Goal: Information Seeking & Learning: Learn about a topic

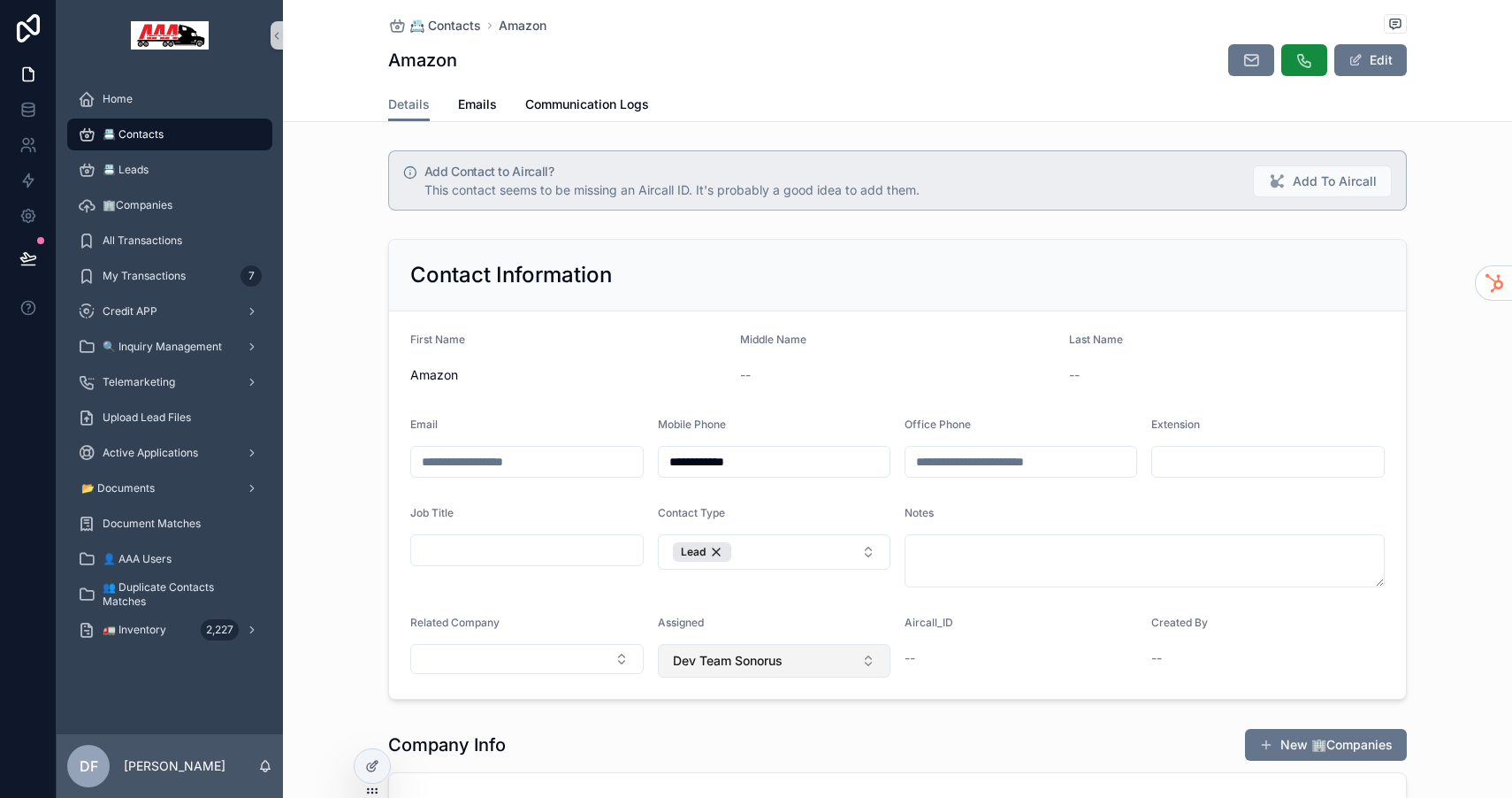
click at [773, 665] on span "Dev Team Sonorus" at bounding box center [727, 660] width 110 height 17
click at [818, 612] on form "**********" at bounding box center [897, 504] width 1016 height 387
click at [850, 663] on button "Dev Team Sonorus" at bounding box center [774, 660] width 233 height 34
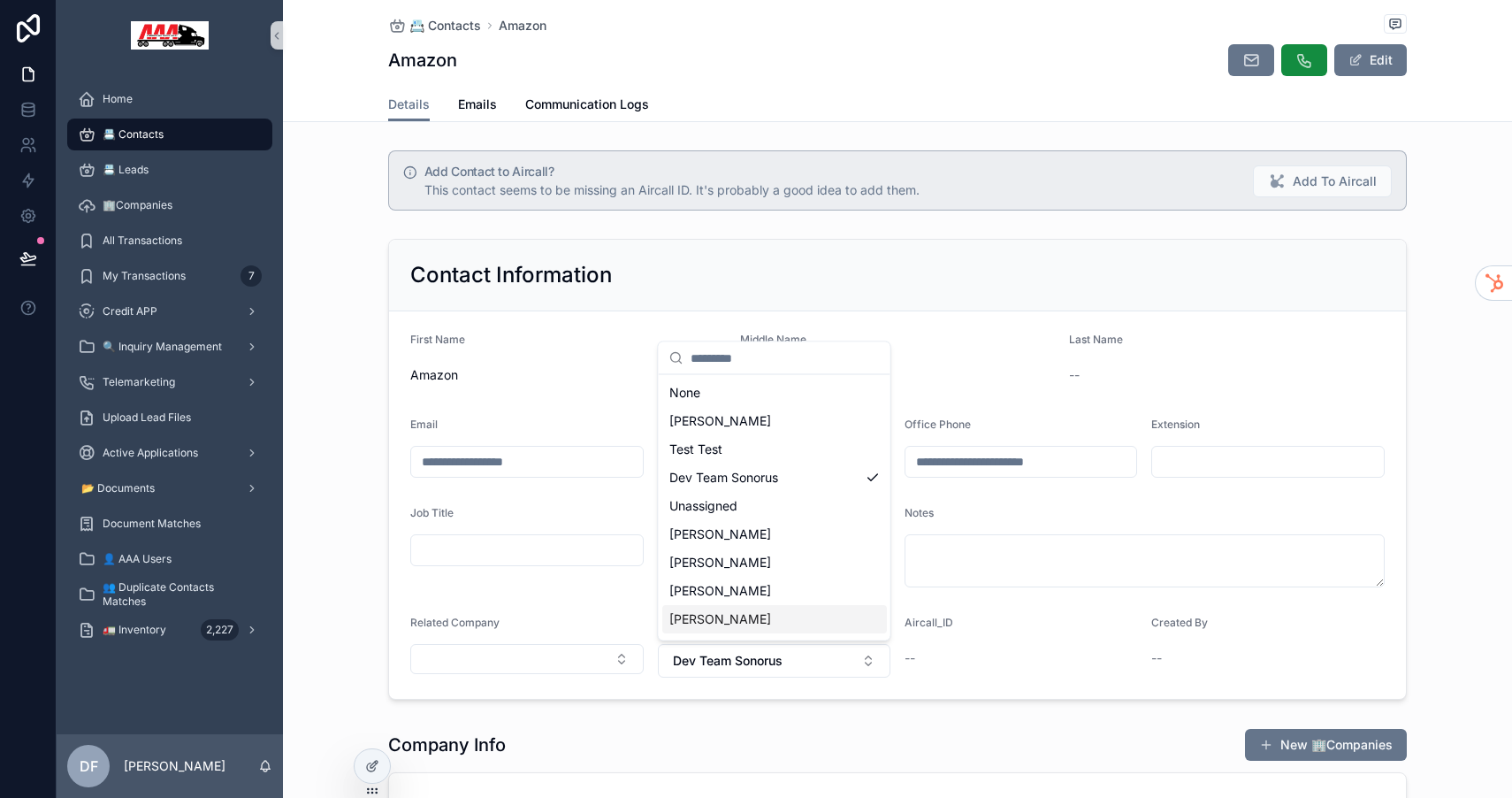
click at [765, 615] on div "[PERSON_NAME]" at bounding box center [773, 618] width 224 height 28
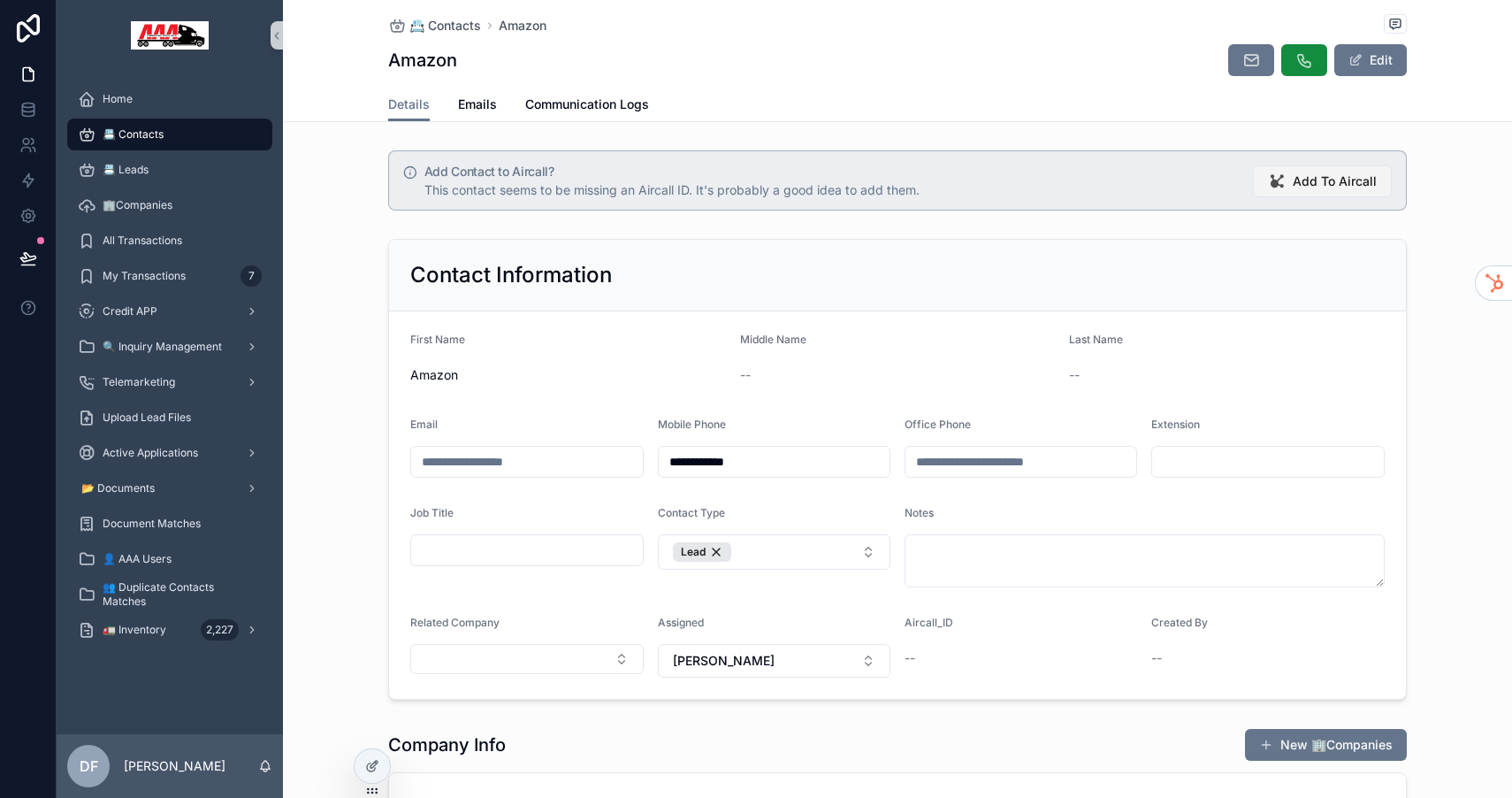
click at [1336, 181] on span "Add To Aircall" at bounding box center [1334, 181] width 84 height 17
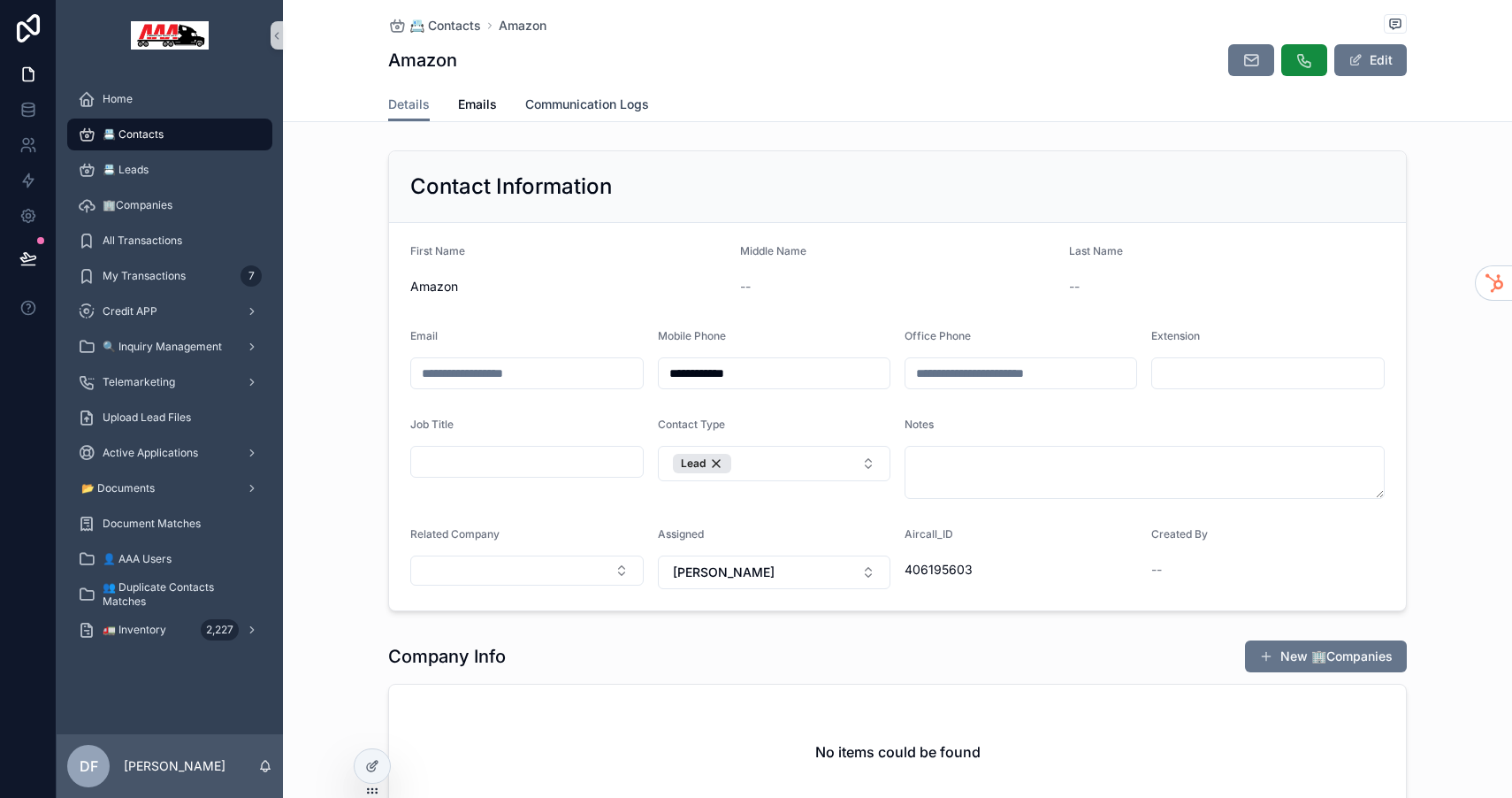
click at [595, 113] on link "Communication Logs" at bounding box center [586, 106] width 123 height 35
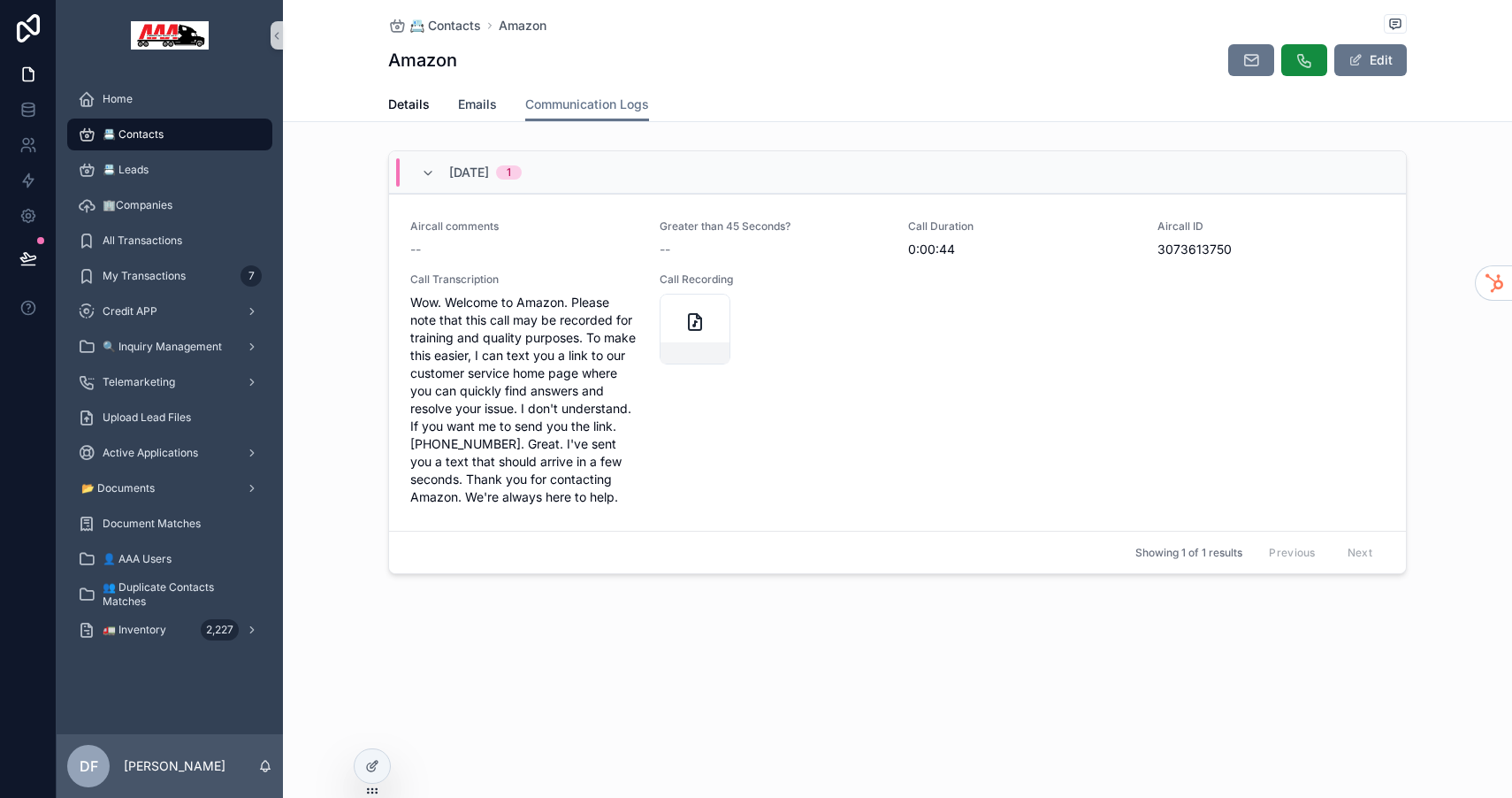
click at [481, 97] on span "Emails" at bounding box center [477, 104] width 39 height 17
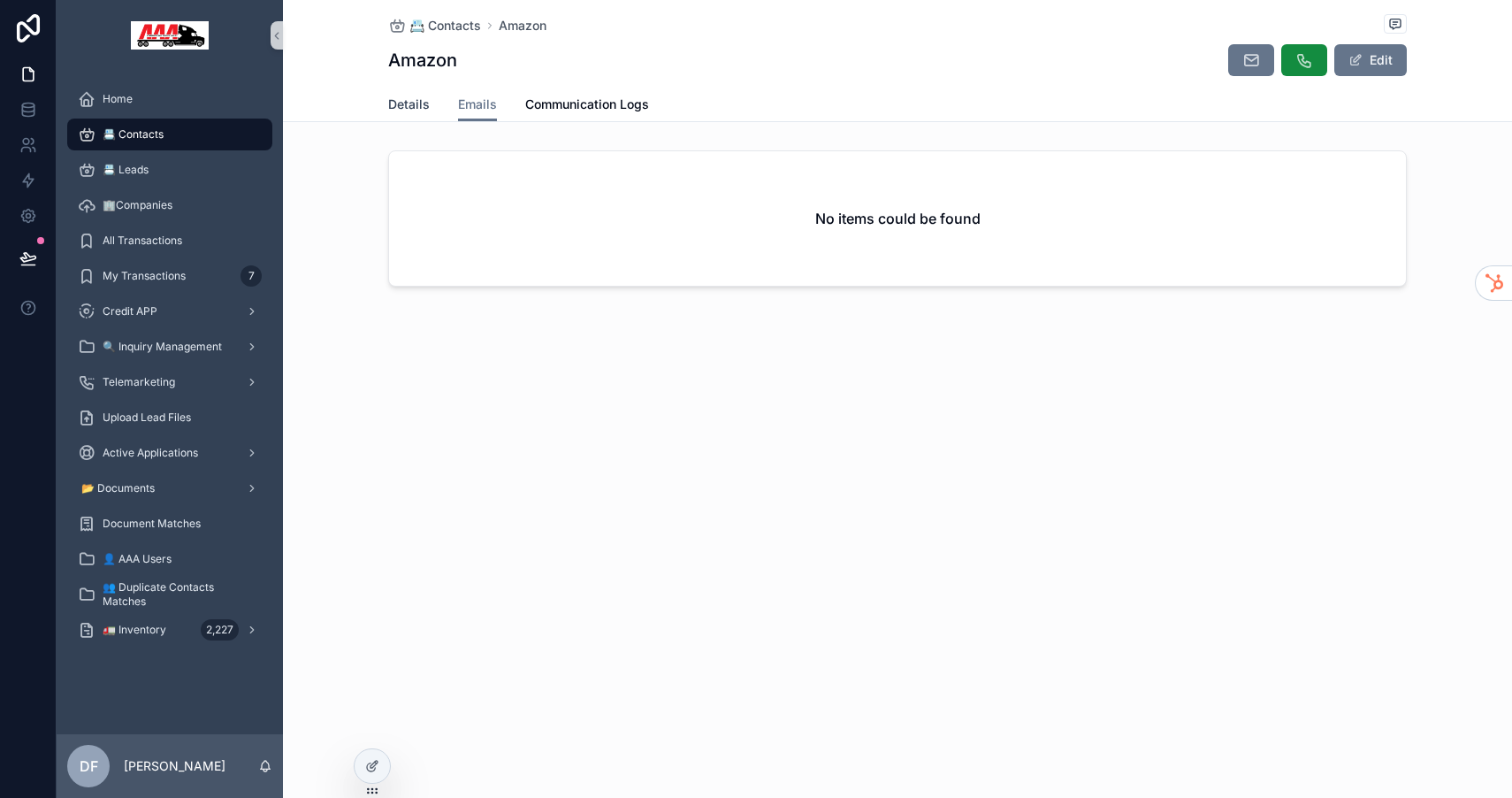
click at [392, 104] on span "Details" at bounding box center [408, 104] width 42 height 17
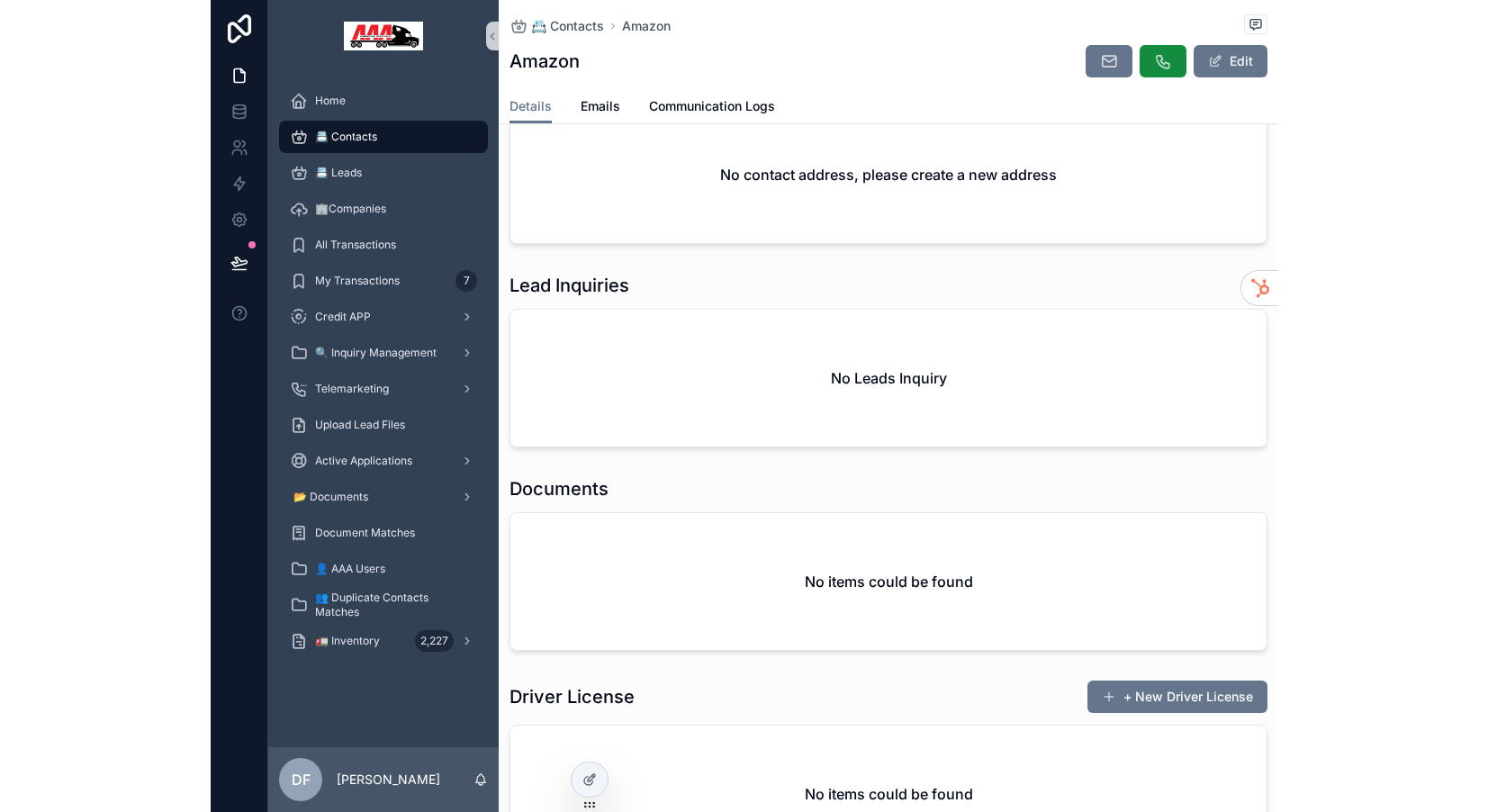
scroll to position [801, 0]
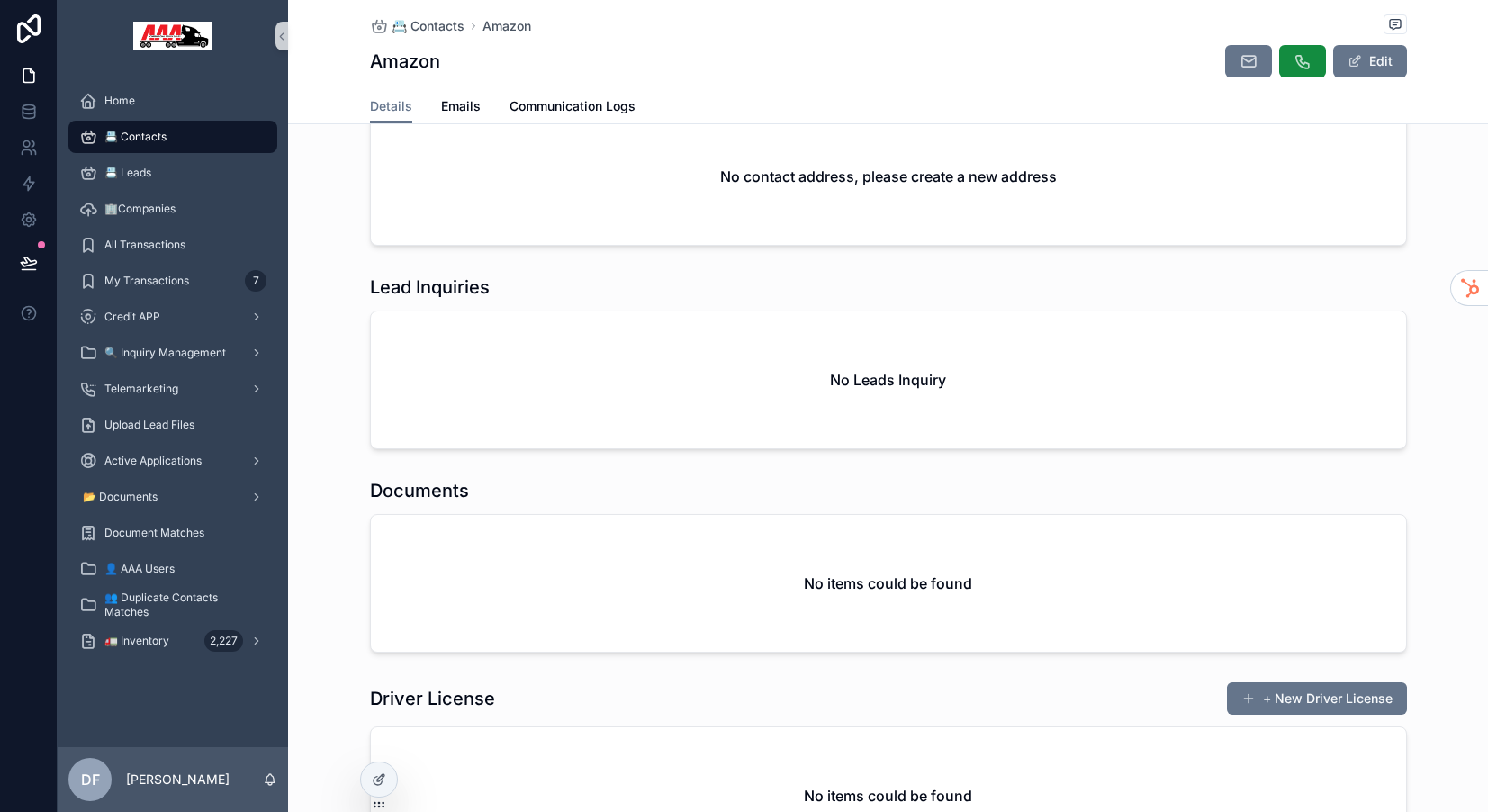
click at [1184, 354] on div "No Leads Inquiry" at bounding box center [888, 380] width 1035 height 136
click at [669, 354] on div "No Leads Inquiry" at bounding box center [888, 380] width 1035 height 136
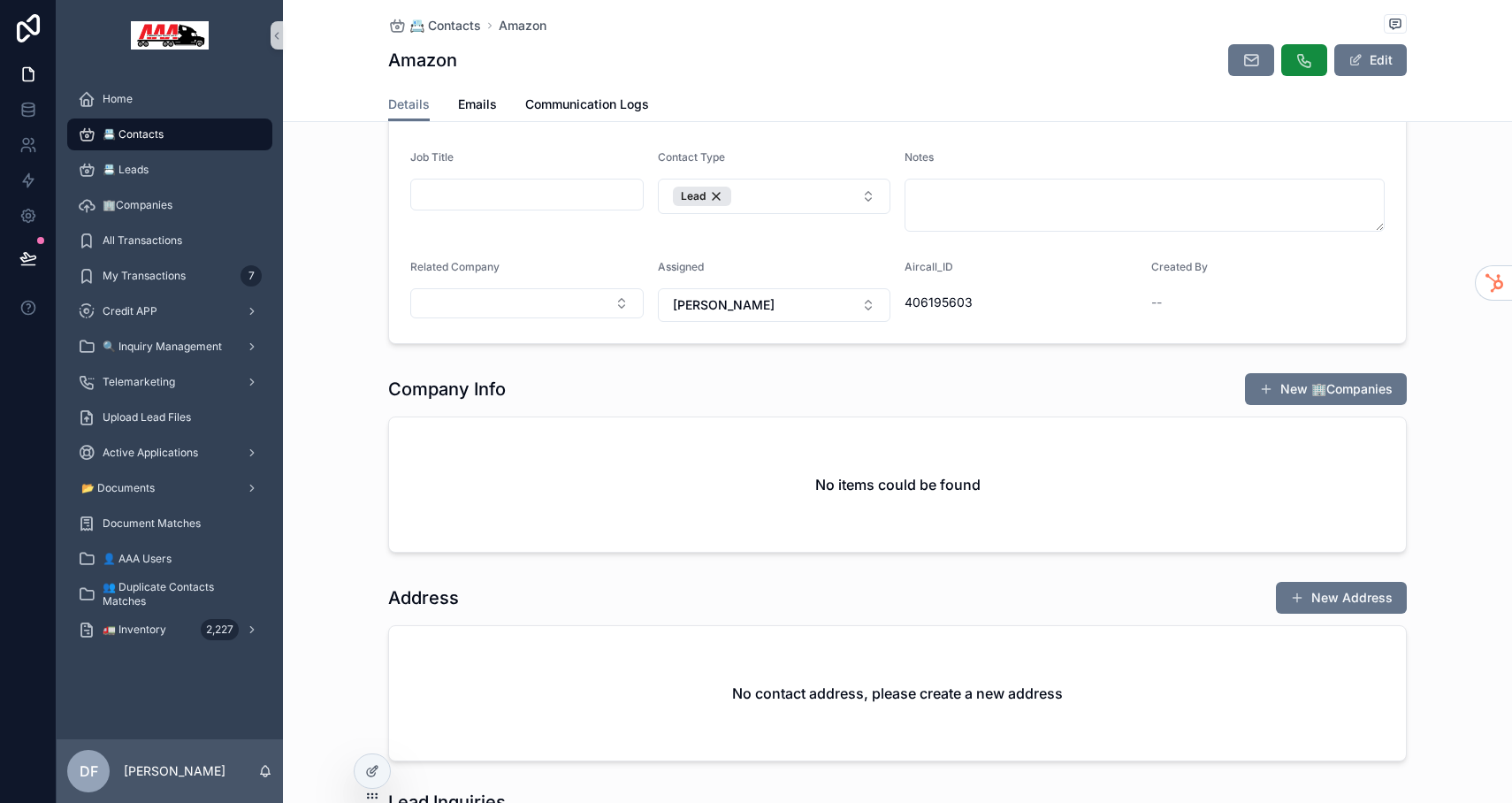
scroll to position [0, 0]
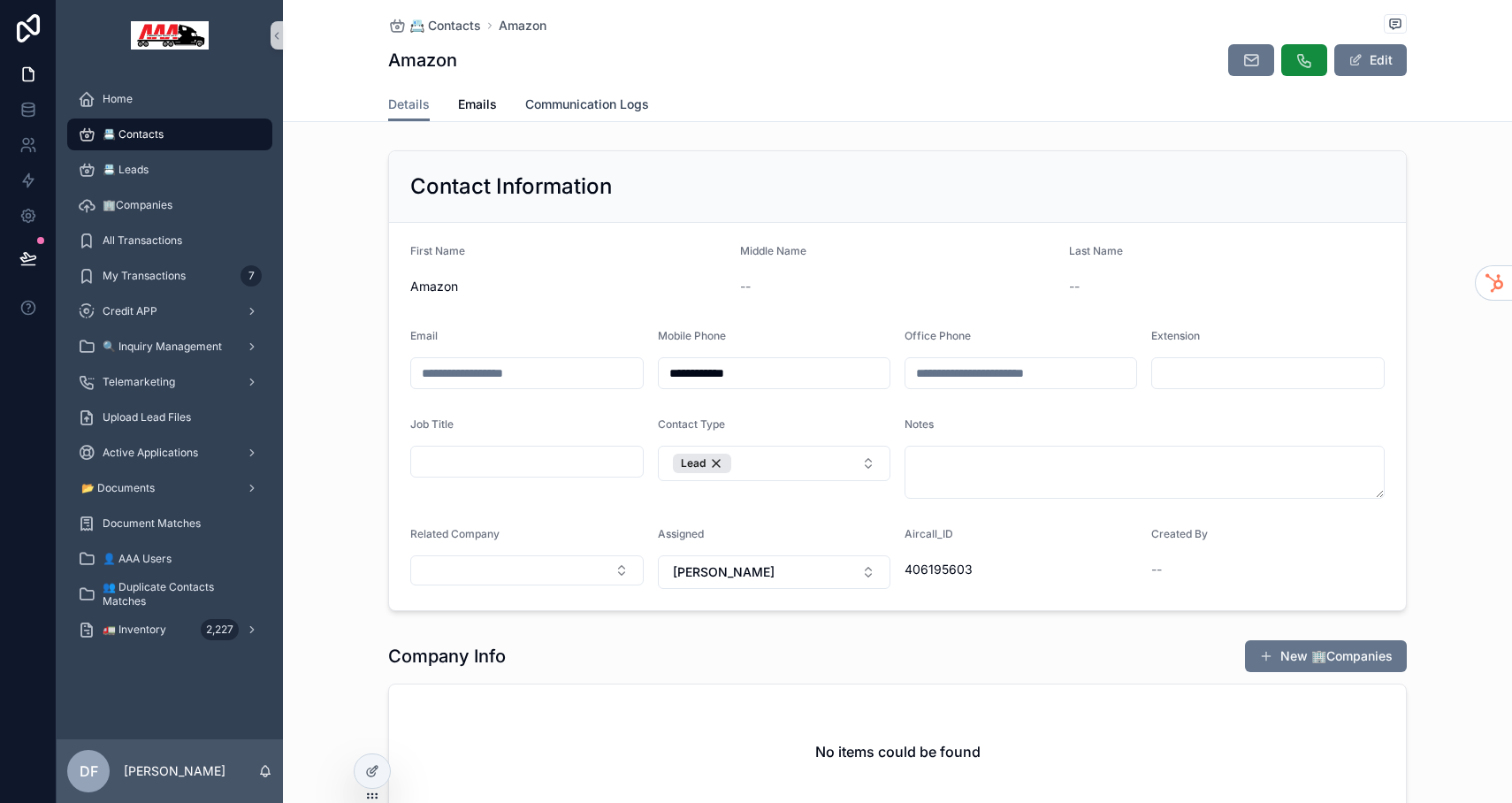
click at [549, 103] on span "Communication Logs" at bounding box center [586, 104] width 123 height 17
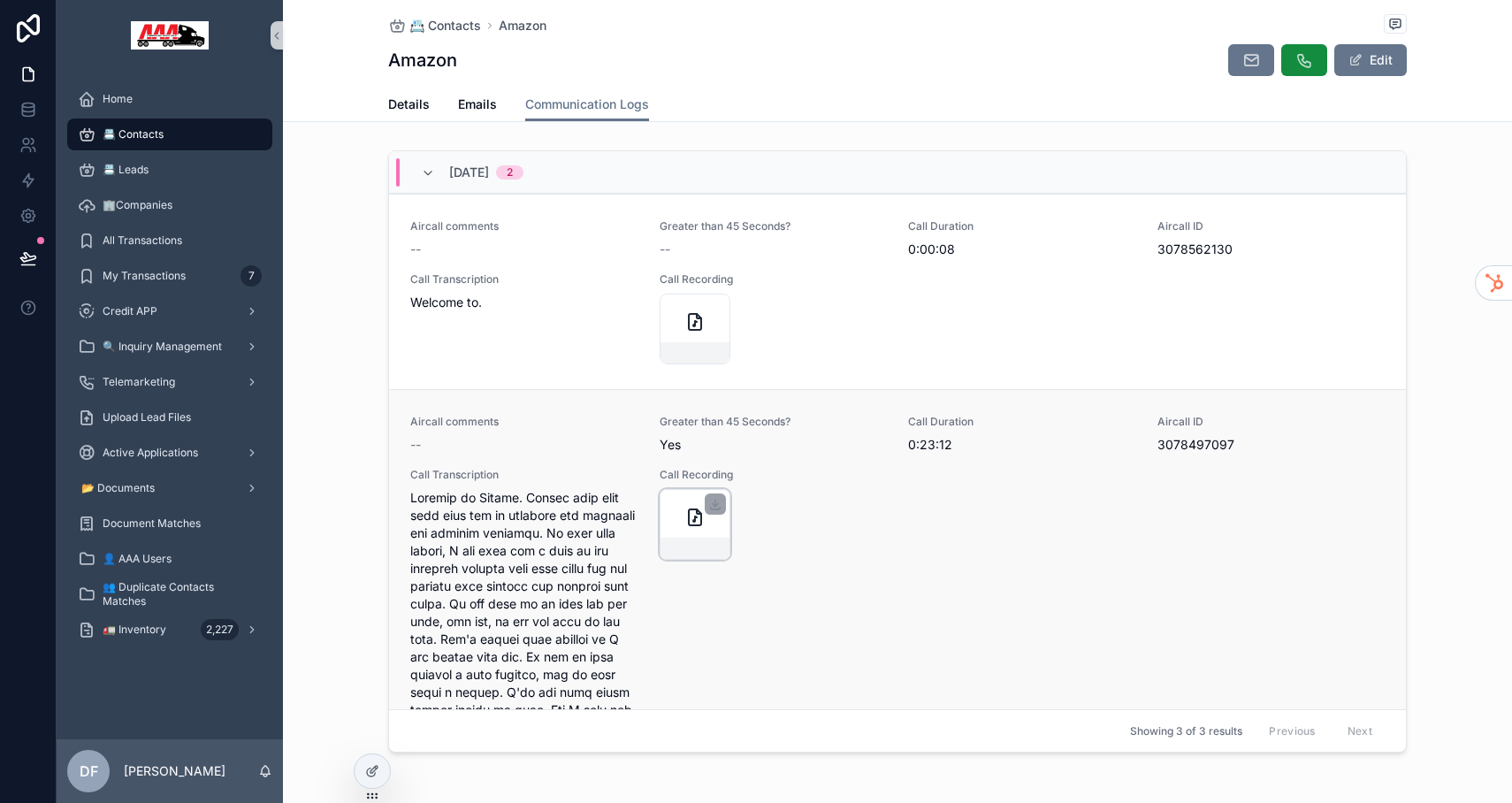
click at [691, 514] on icon "scrollable content" at bounding box center [695, 517] width 21 height 21
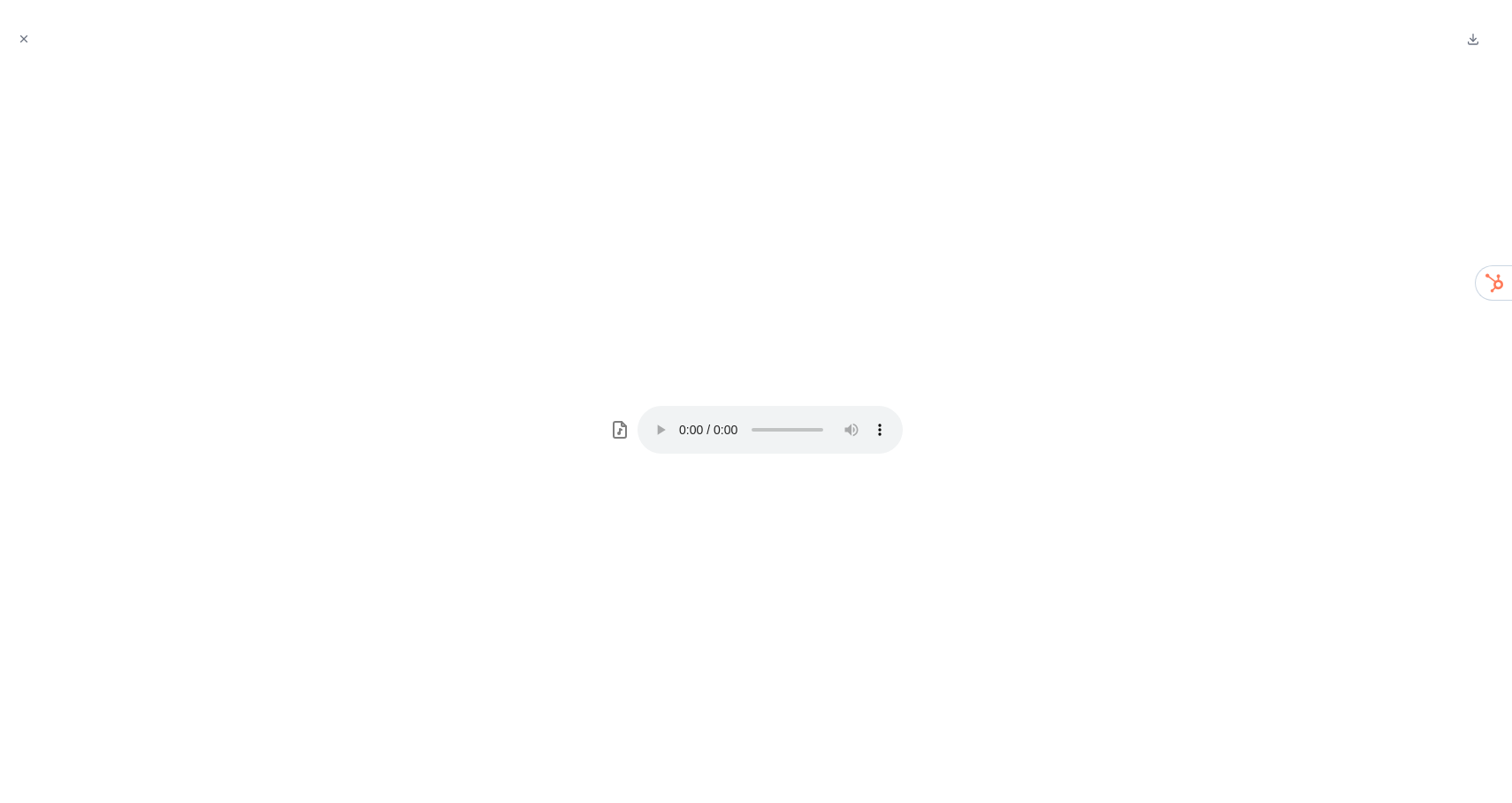
click at [976, 414] on div "Your browser does not support the audio element." at bounding box center [756, 430] width 1484 height 718
click at [614, 427] on icon at bounding box center [620, 430] width 21 height 21
click at [826, 536] on div "Your browser does not support the audio element." at bounding box center [756, 430] width 1484 height 718
click at [633, 225] on div "Your browser does not support the audio element." at bounding box center [756, 430] width 1484 height 718
